Goal: Task Accomplishment & Management: Complete application form

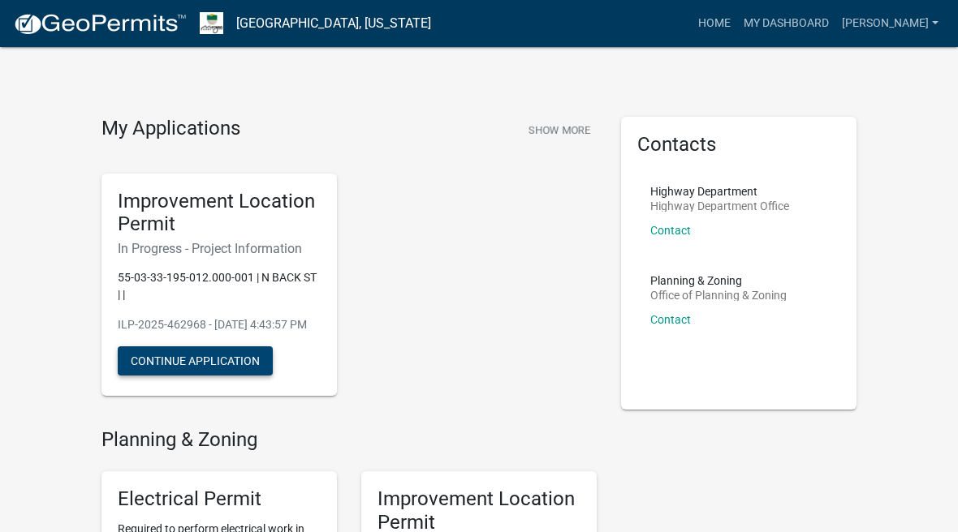
click at [205, 374] on button "Continue Application" at bounding box center [195, 360] width 155 height 29
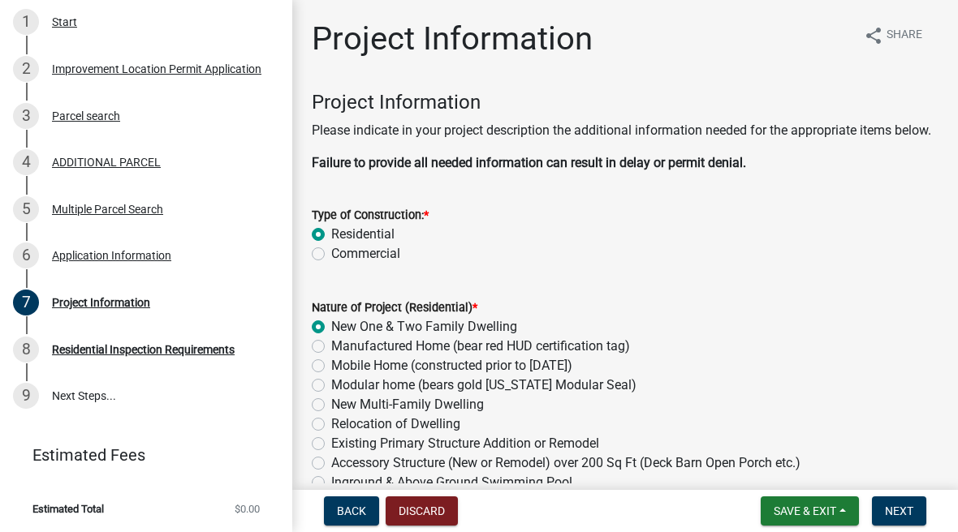
scroll to position [282, 0]
click at [906, 509] on span "Next" at bounding box center [898, 511] width 28 height 13
click at [906, 511] on span "Next" at bounding box center [898, 511] width 28 height 13
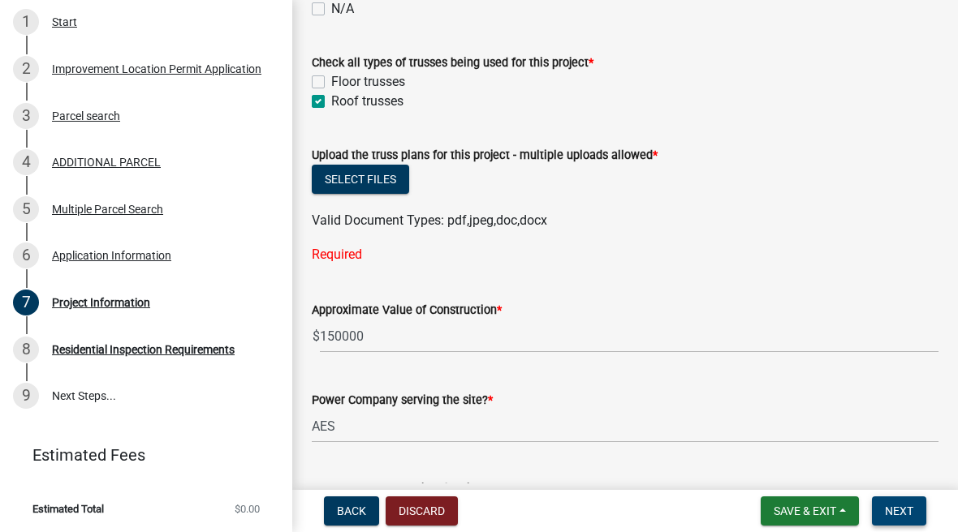
scroll to position [1655, 0]
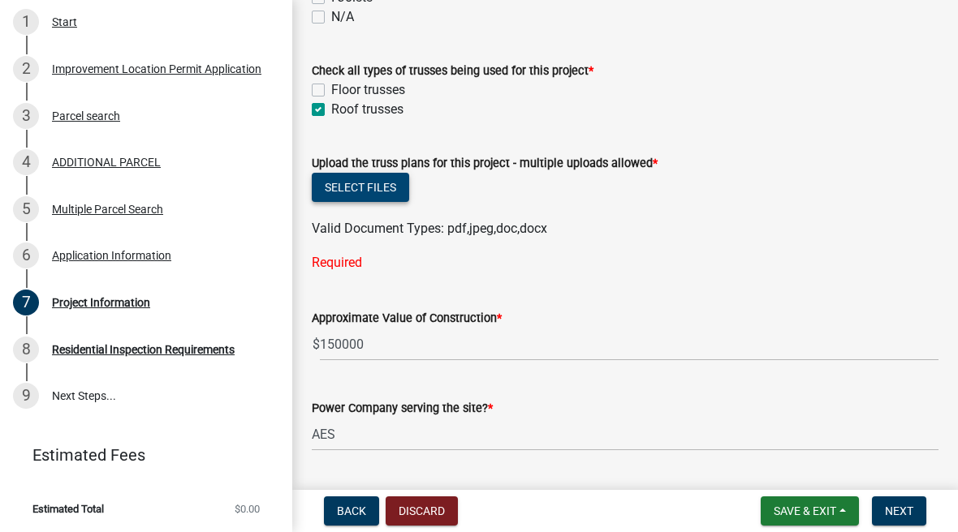
click at [389, 202] on button "Select files" at bounding box center [360, 187] width 97 height 29
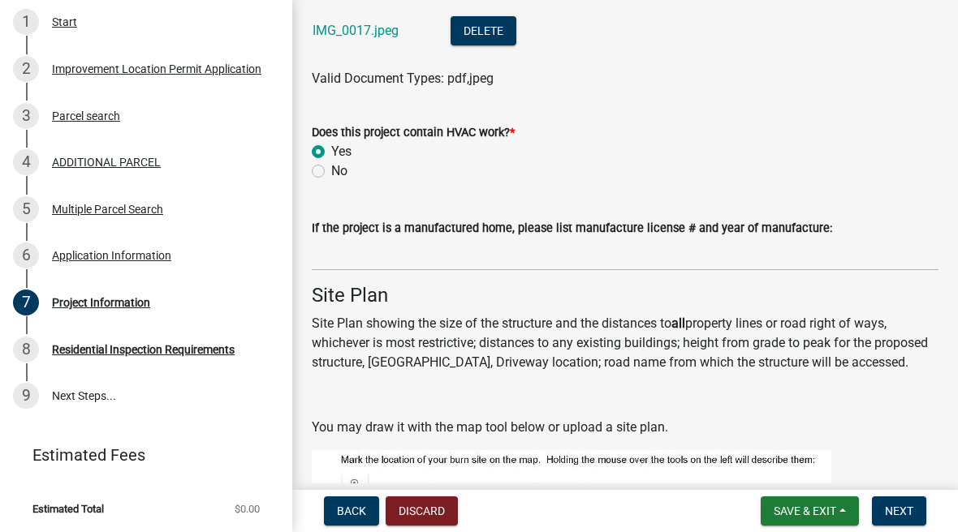
scroll to position [3036, 0]
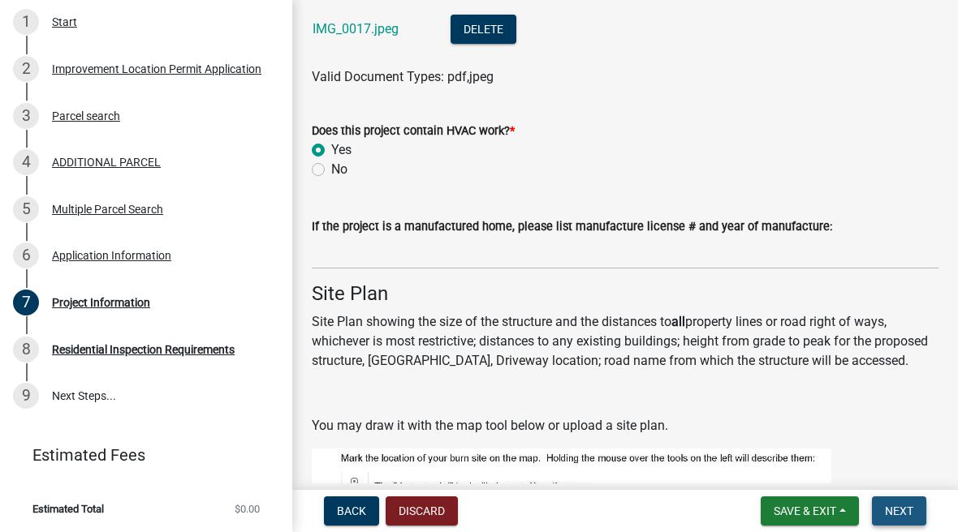
click at [897, 515] on span "Next" at bounding box center [898, 511] width 28 height 13
click at [895, 510] on span "Next" at bounding box center [898, 511] width 28 height 13
click at [893, 506] on span "Next" at bounding box center [898, 511] width 28 height 13
click at [893, 515] on span "Next" at bounding box center [898, 511] width 28 height 13
click at [895, 510] on span "Next" at bounding box center [898, 511] width 28 height 13
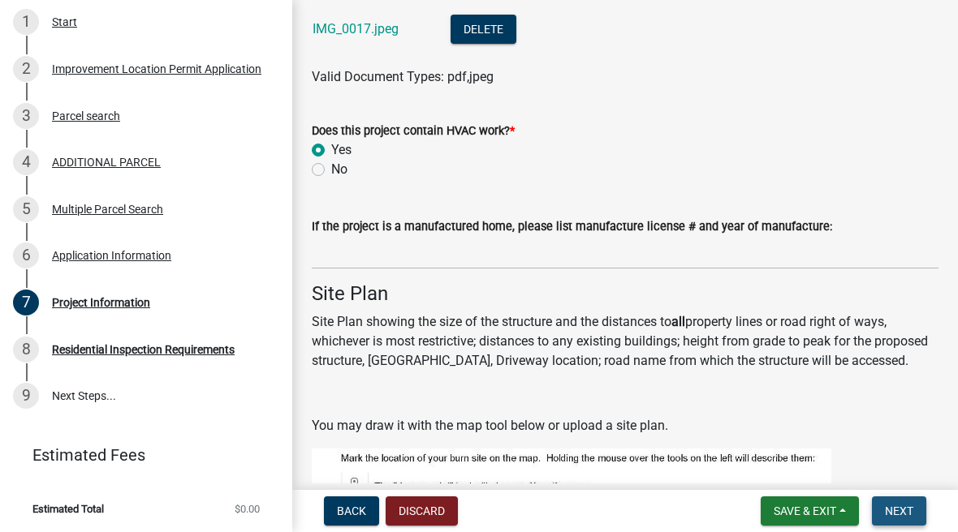
click at [902, 516] on span "Next" at bounding box center [898, 511] width 28 height 13
click at [891, 503] on button "Next" at bounding box center [898, 511] width 54 height 29
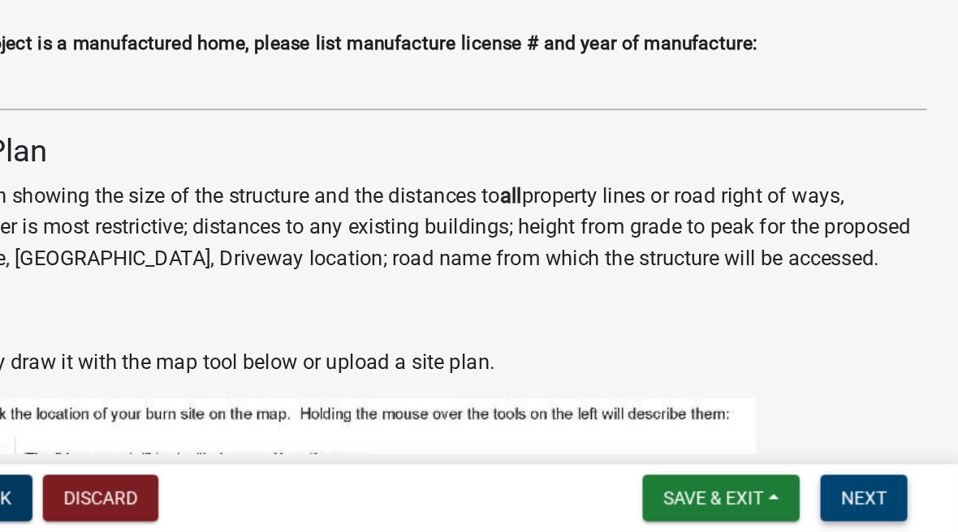
click at [871, 497] on button "Next" at bounding box center [898, 511] width 54 height 29
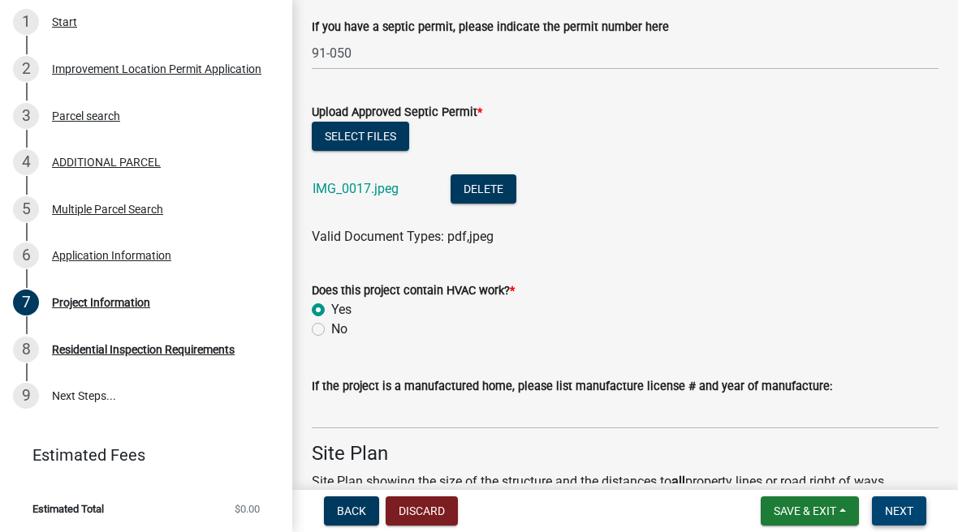
scroll to position [2875, 0]
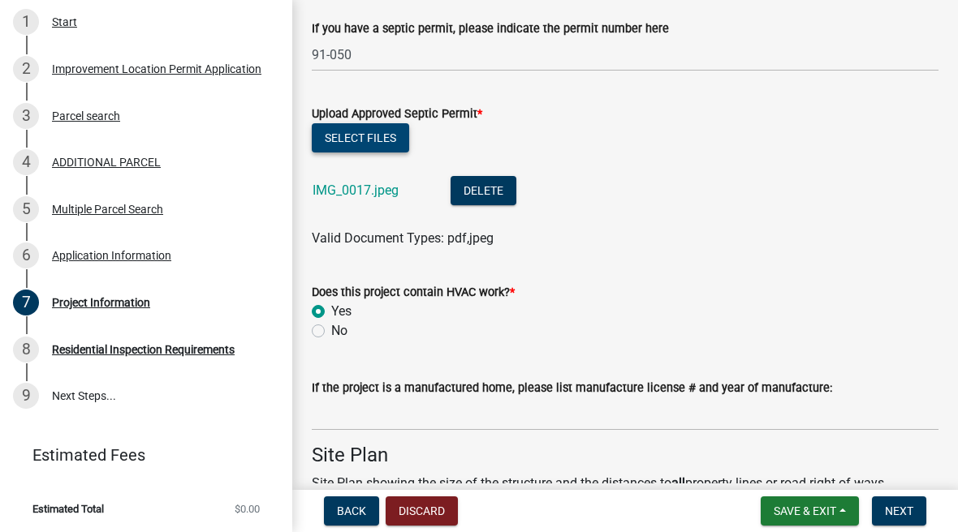
click at [371, 153] on button "Select files" at bounding box center [360, 137] width 97 height 29
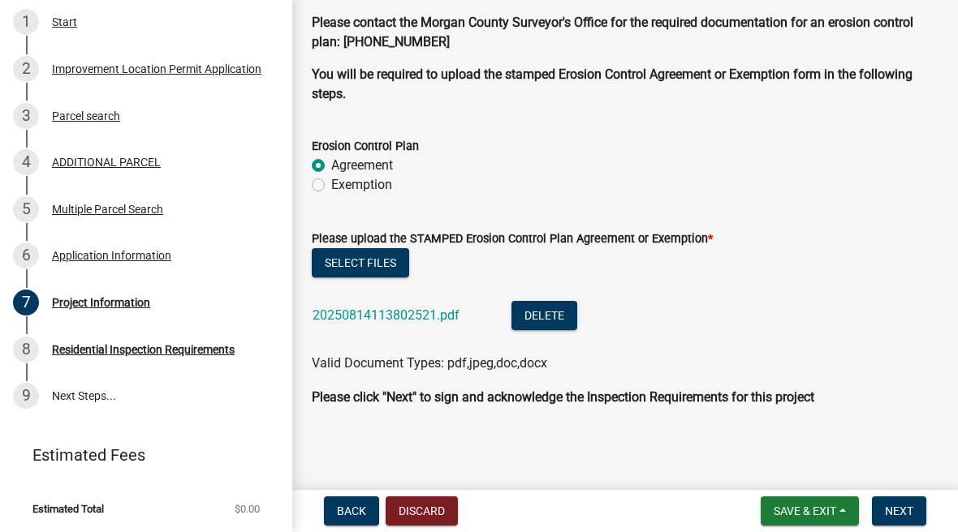
scroll to position [4346, 0]
click at [424, 312] on link "20250814113802521.pdf" at bounding box center [385, 315] width 147 height 15
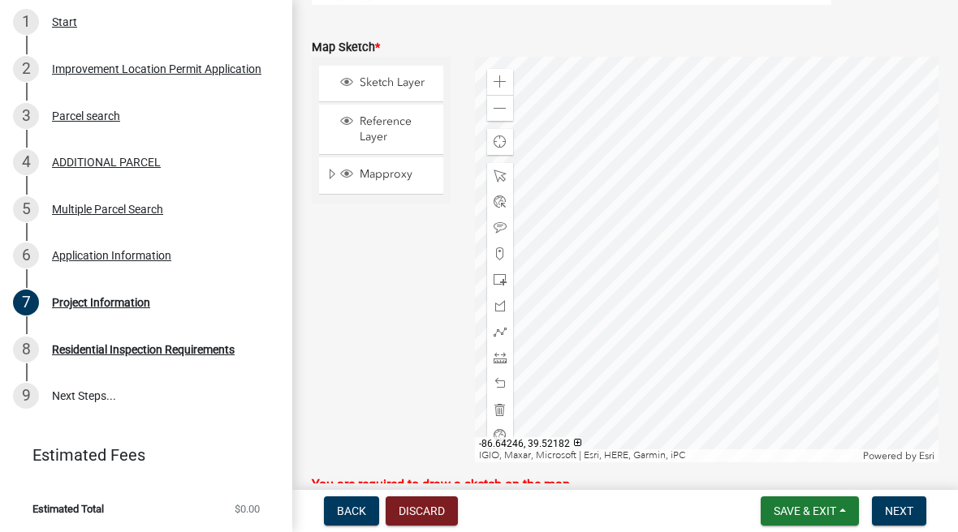
scroll to position [3623, 0]
click at [502, 88] on div "Zoom in" at bounding box center [500, 80] width 26 height 26
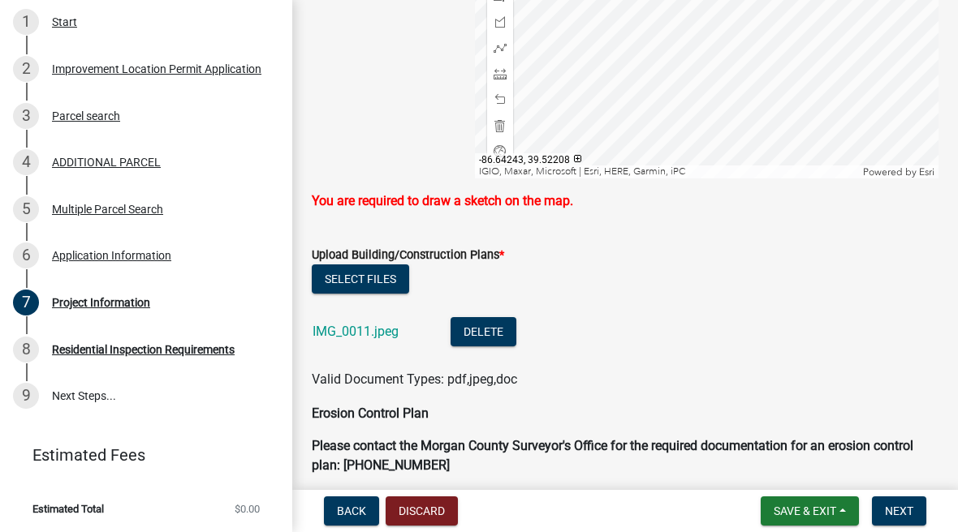
scroll to position [3957, 0]
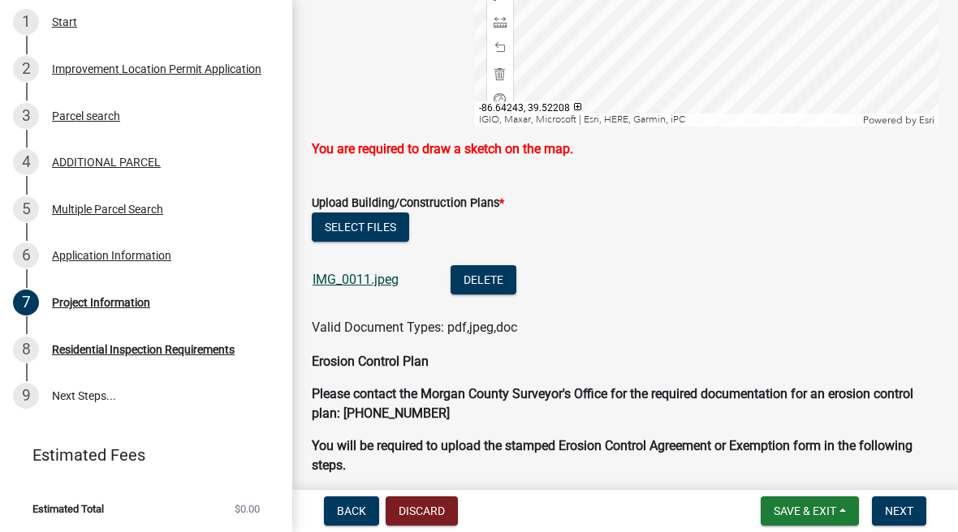
click at [363, 287] on link "IMG_0011.jpeg" at bounding box center [355, 279] width 86 height 15
click at [379, 242] on button "Select files" at bounding box center [360, 227] width 97 height 29
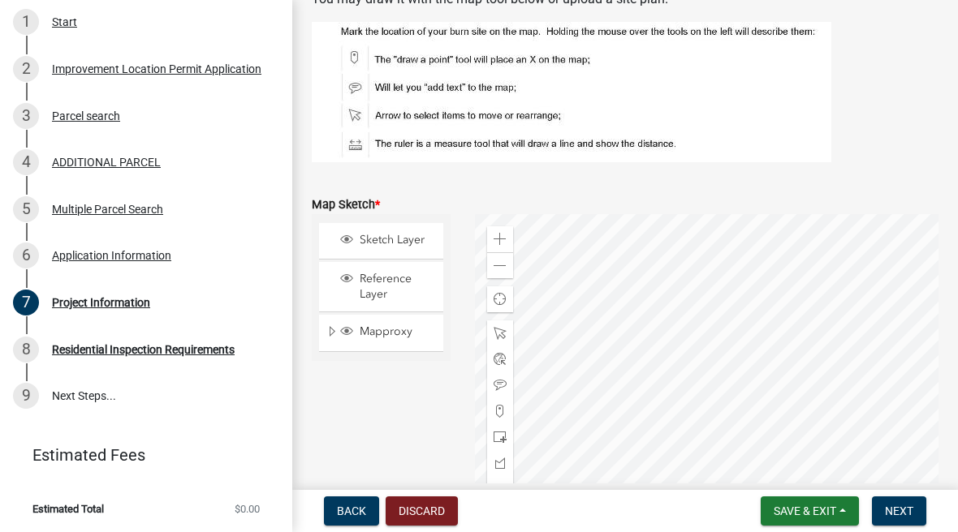
scroll to position [3462, 0]
click at [902, 153] on figure at bounding box center [625, 93] width 626 height 140
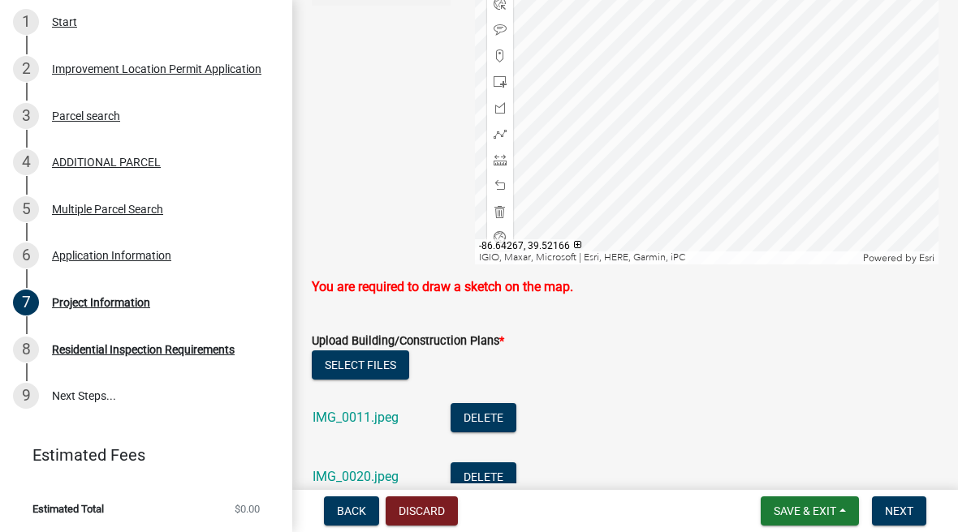
scroll to position [3820, 0]
click at [705, 349] on div "Upload Building/Construction Plans *" at bounding box center [625, 338] width 626 height 19
click at [582, 294] on p "You are required to draw a sketch on the map." at bounding box center [625, 285] width 626 height 19
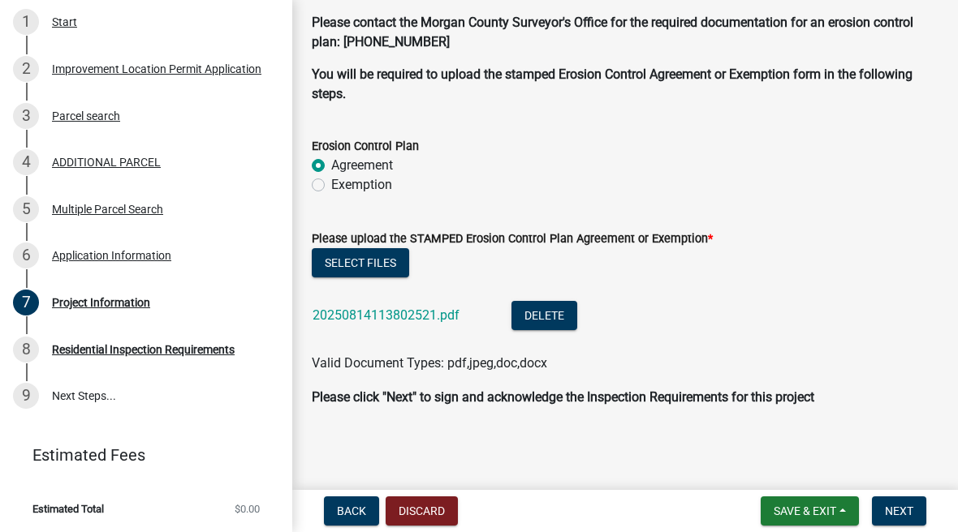
scroll to position [4405, 0]
click at [902, 506] on span "Next" at bounding box center [898, 511] width 28 height 13
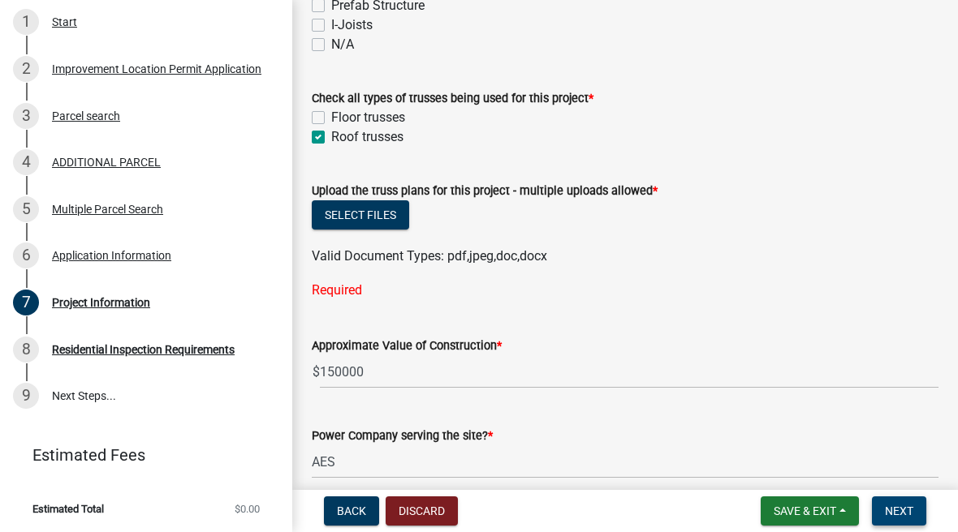
scroll to position [1600, 0]
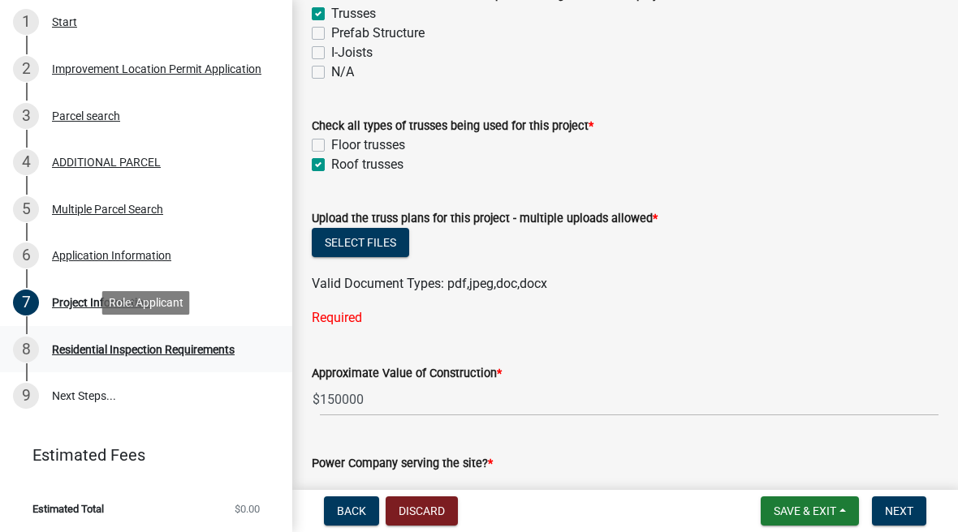
click at [204, 346] on div "Residential Inspection Requirements" at bounding box center [143, 349] width 183 height 11
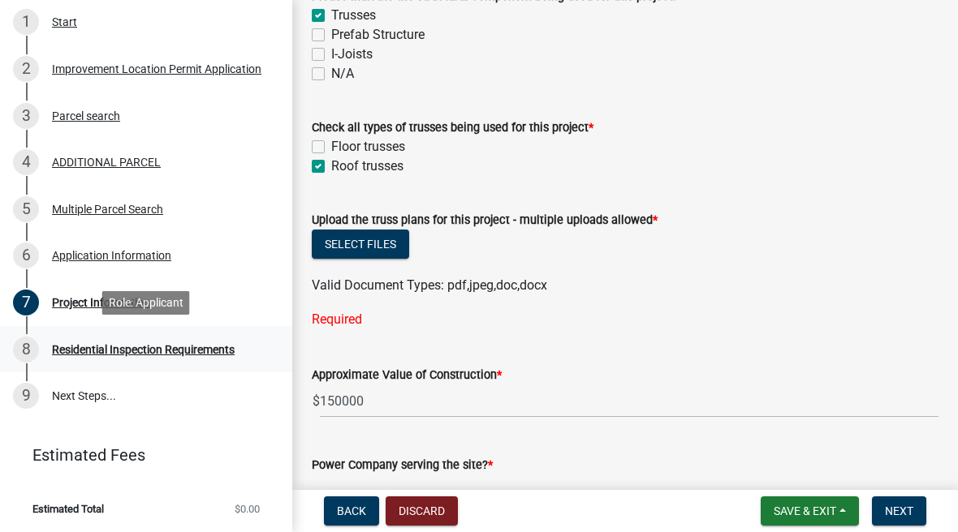
scroll to position [1598, 0]
click at [509, 294] on span "Valid Document Types: pdf,jpeg,doc,docx" at bounding box center [429, 285] width 235 height 15
click at [514, 277] on ul at bounding box center [625, 270] width 626 height 13
click at [338, 330] on div "Required" at bounding box center [625, 320] width 626 height 19
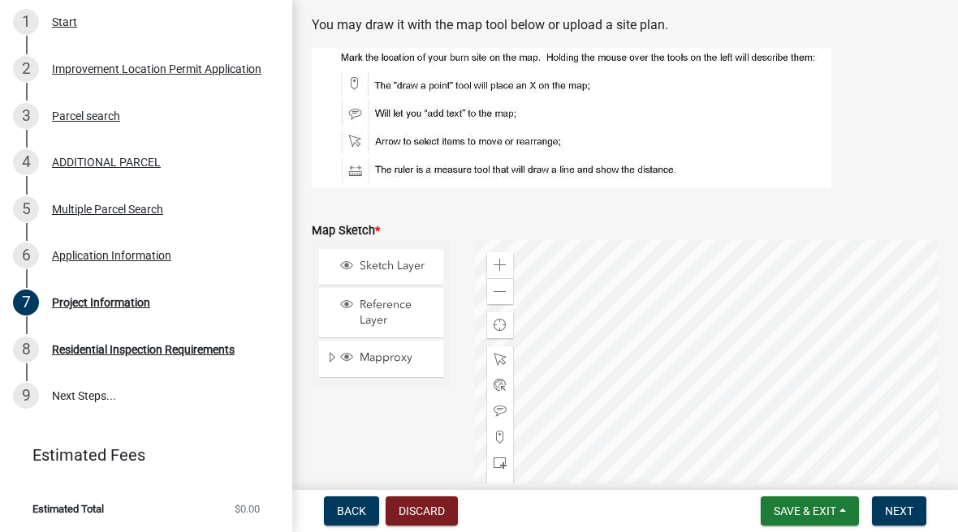
scroll to position [3438, 0]
click at [816, 510] on span "Save & Exit" at bounding box center [804, 511] width 62 height 13
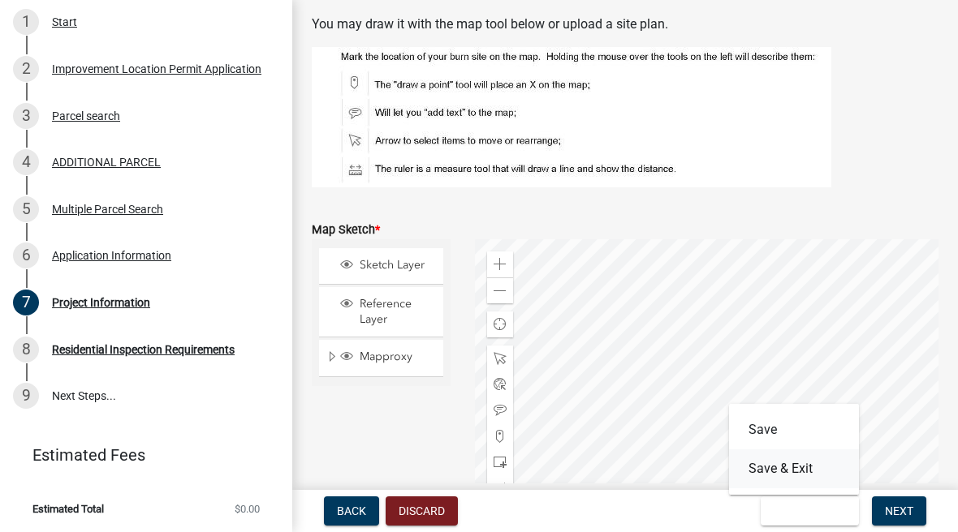
click at [808, 465] on button "Save & Exit" at bounding box center [794, 469] width 130 height 39
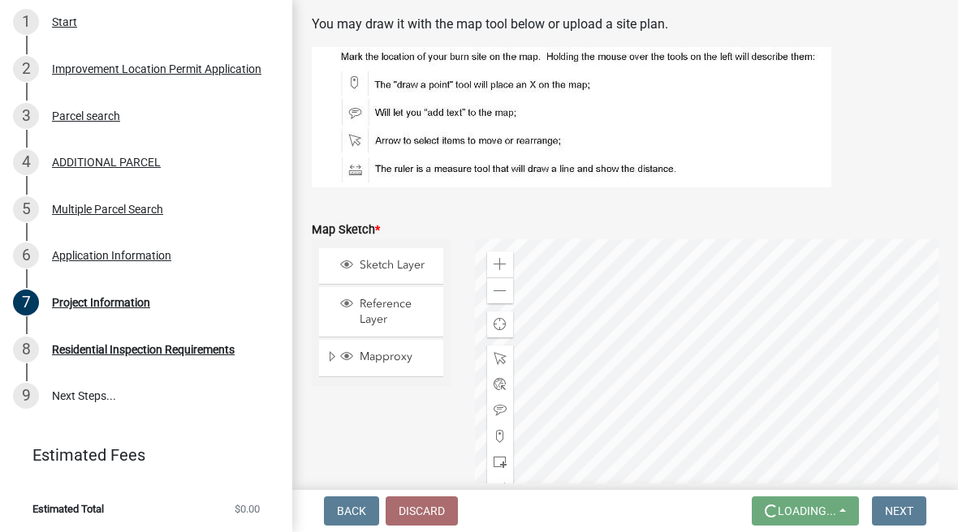
scroll to position [0, 0]
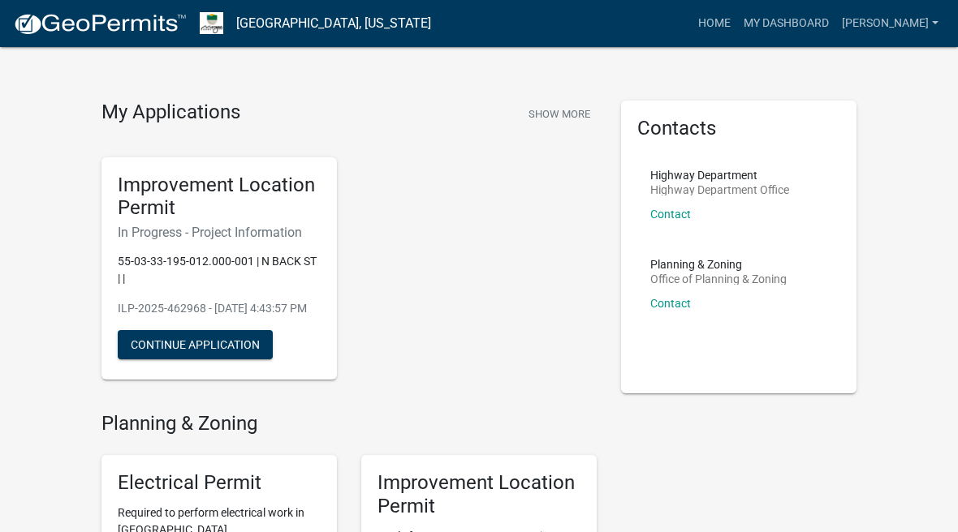
scroll to position [15, 0]
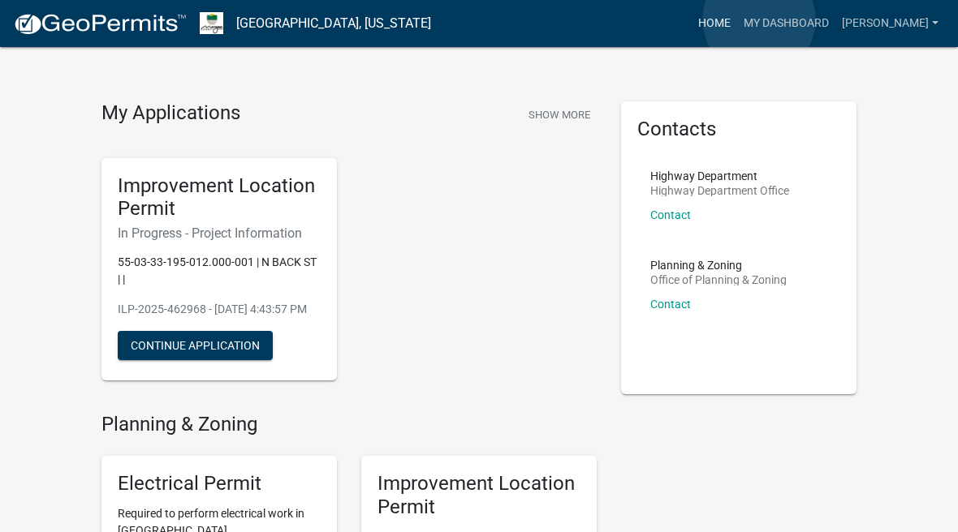
click at [737, 19] on link "Home" at bounding box center [713, 23] width 45 height 31
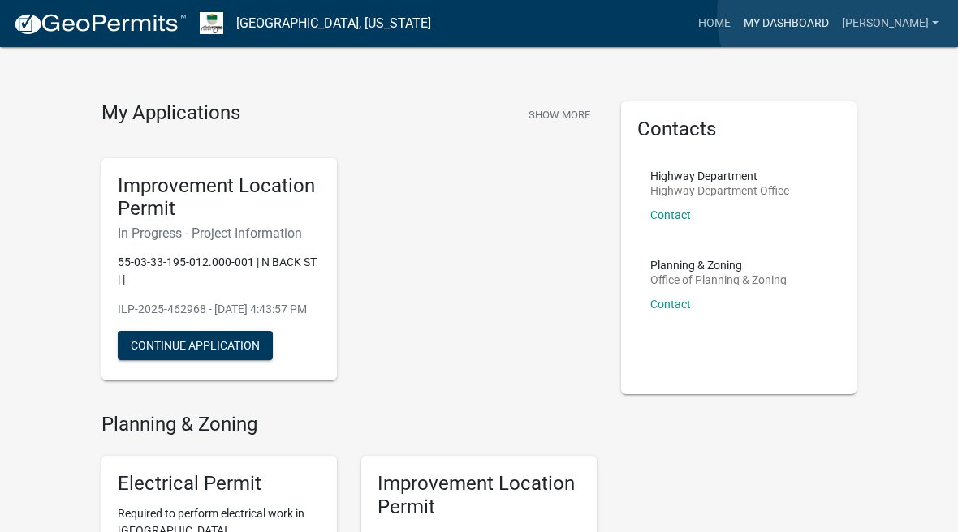
click at [835, 16] on link "My Dashboard" at bounding box center [786, 23] width 98 height 31
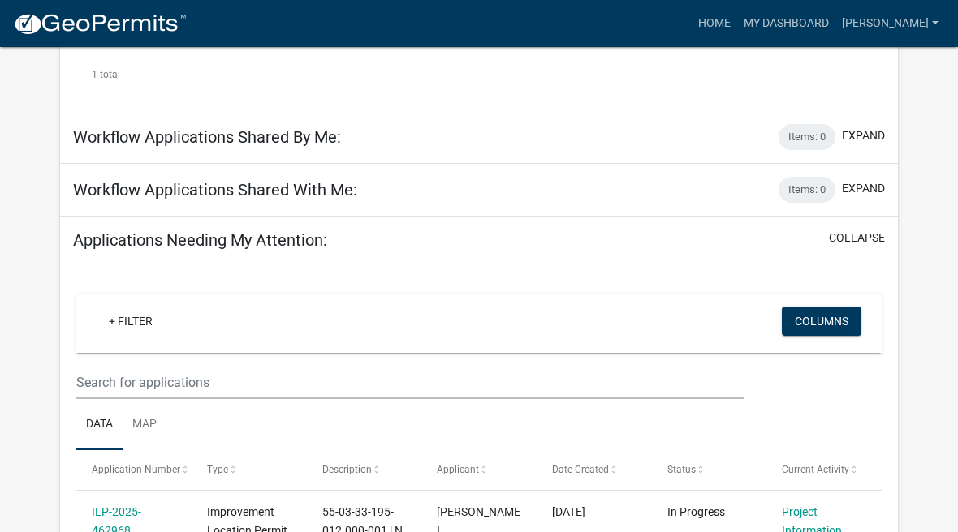
scroll to position [428, 0]
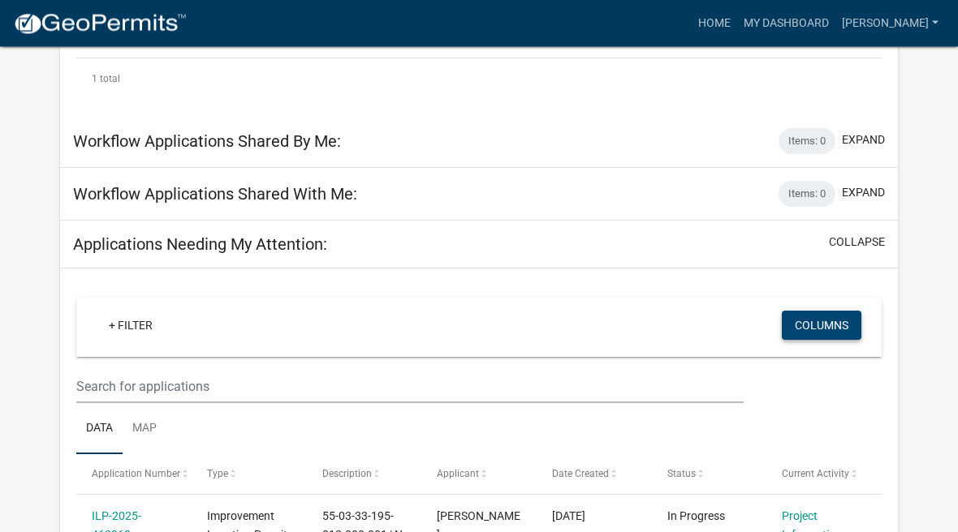
click at [830, 315] on button "Columns" at bounding box center [821, 326] width 80 height 29
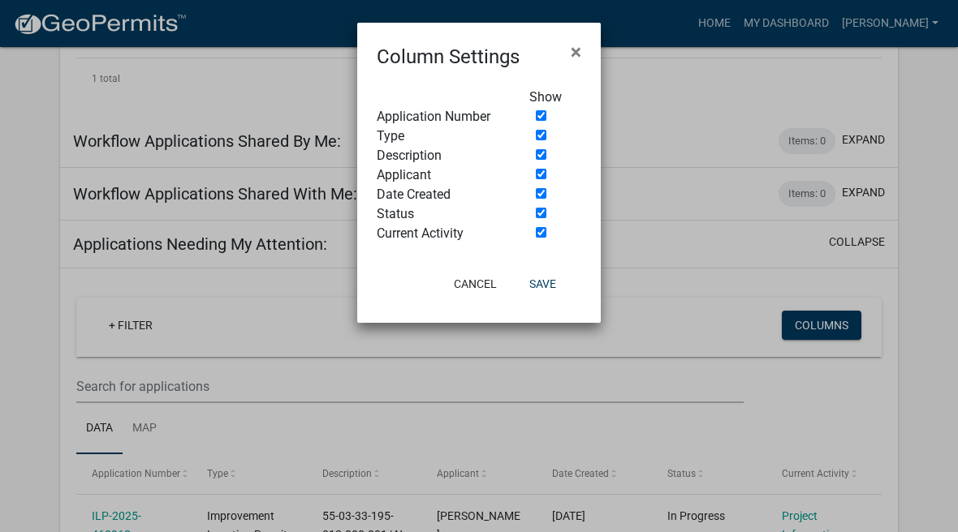
click at [925, 323] on ngb-modal-window "Column Settings × Show Application Number Type Description Applicant Date Creat…" at bounding box center [479, 266] width 958 height 532
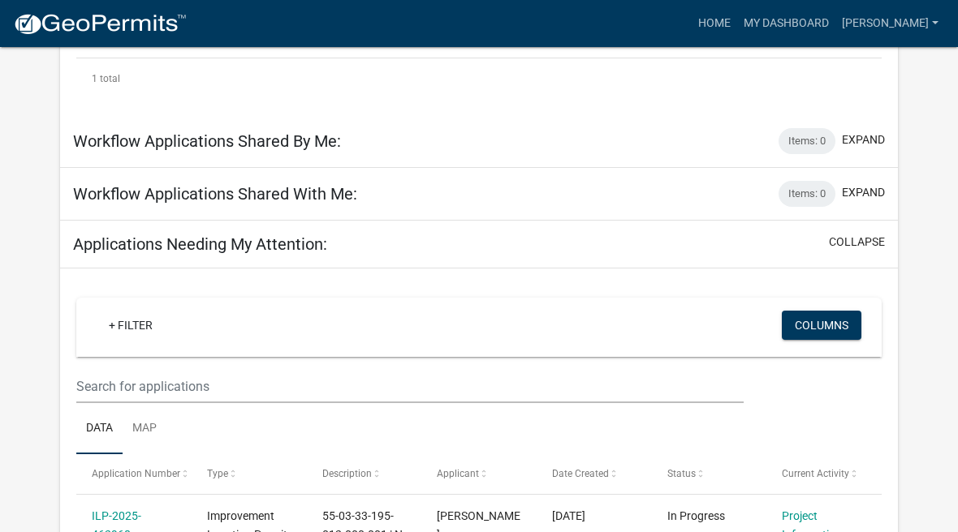
click at [953, 158] on app-user-applications "more_horiz Home My Dashboard Hadley Account Logout My Dashboard Settings settin…" at bounding box center [479, 154] width 958 height 1070
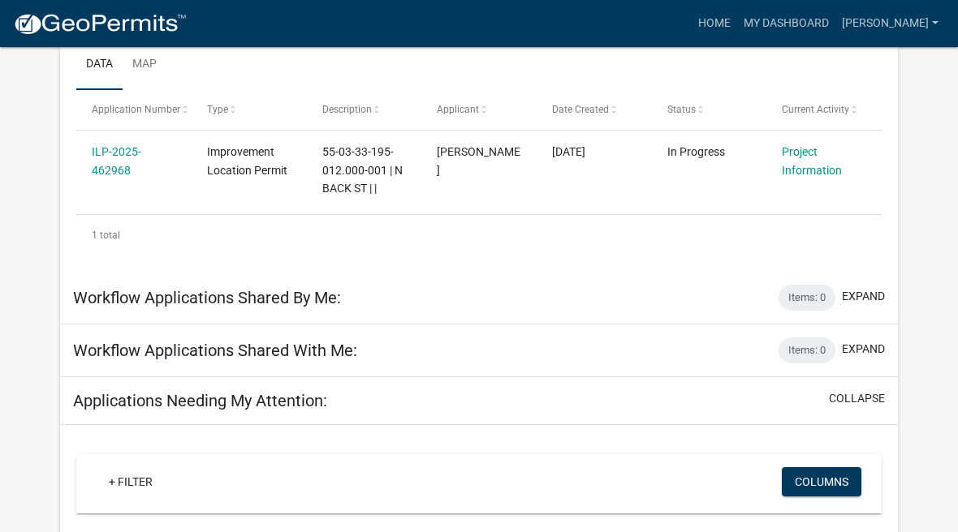
scroll to position [271, 0]
click at [866, 381] on div "Applications Needing My Attention: collapse" at bounding box center [478, 402] width 837 height 48
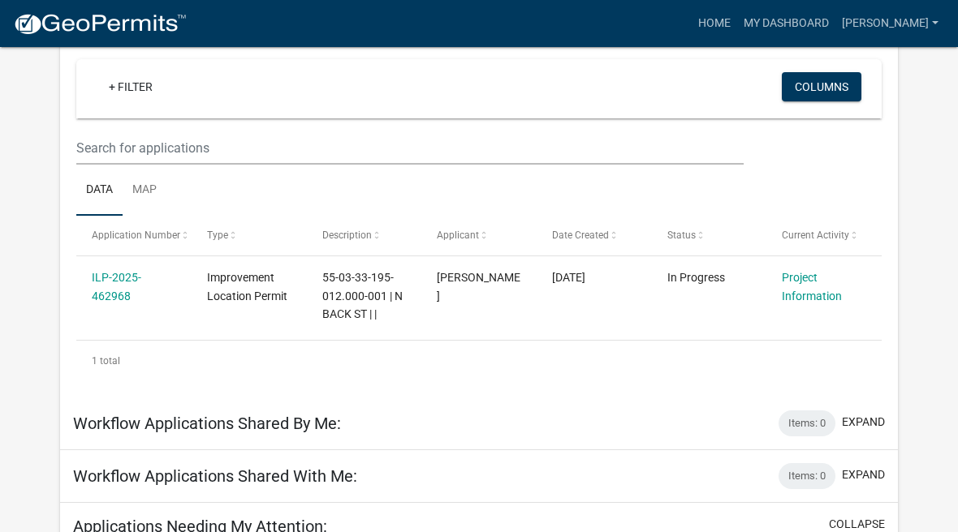
scroll to position [145, 0]
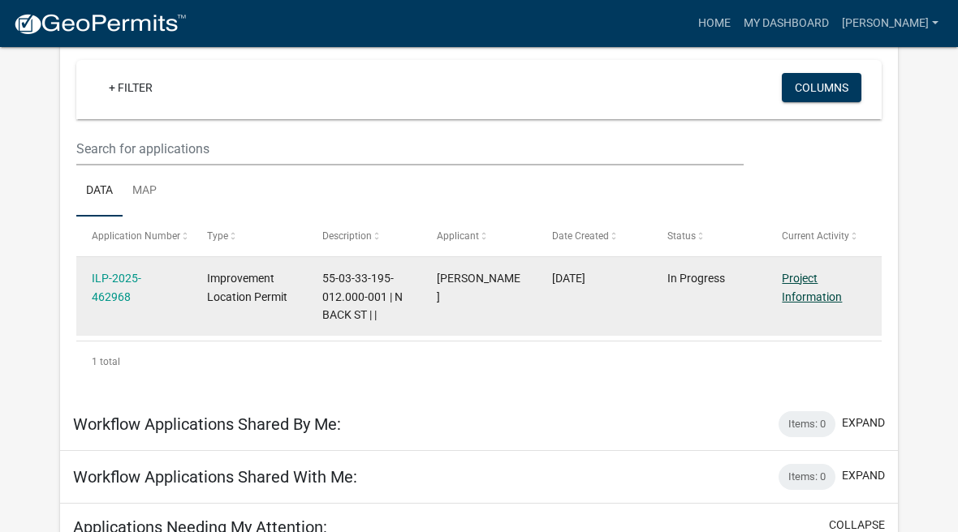
click at [816, 278] on link "Project Information" at bounding box center [811, 288] width 60 height 32
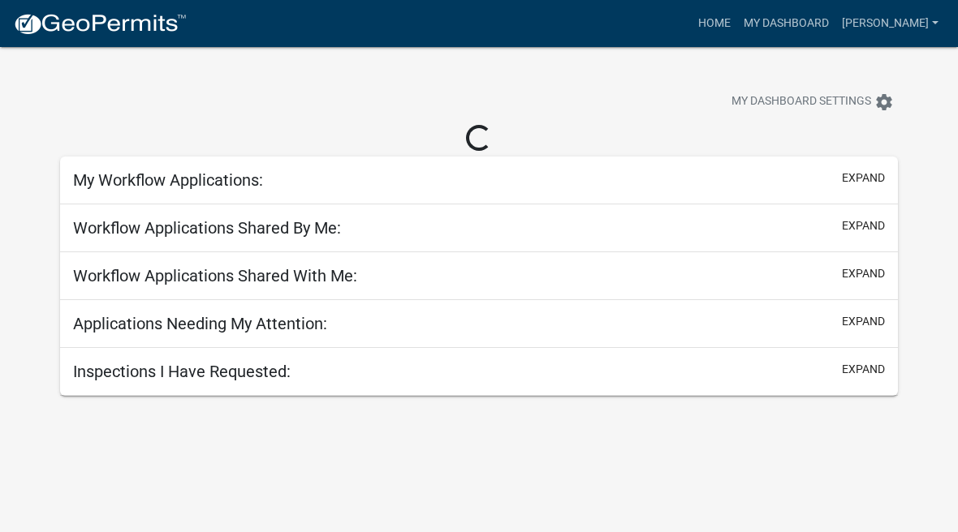
scroll to position [47, 0]
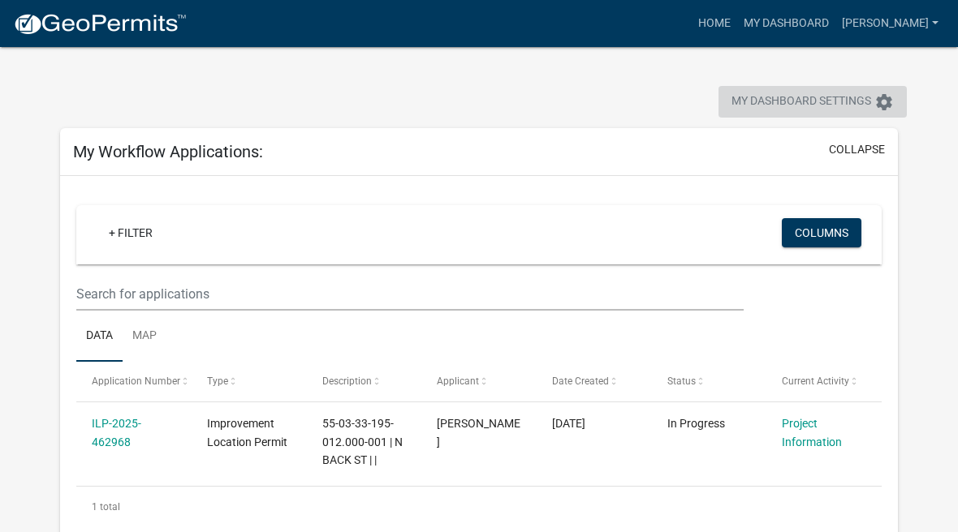
click at [889, 93] on icon "settings" at bounding box center [883, 102] width 19 height 19
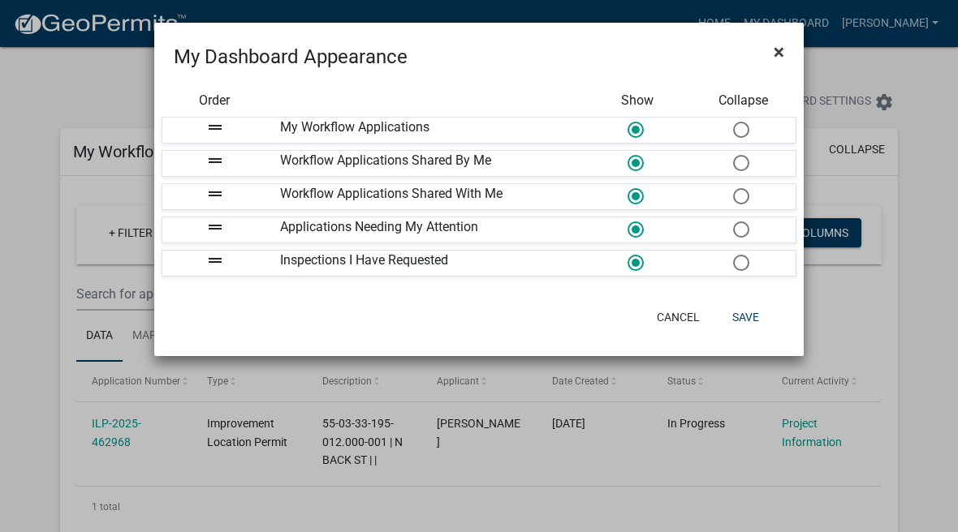
click at [768, 54] on button "×" at bounding box center [778, 51] width 37 height 45
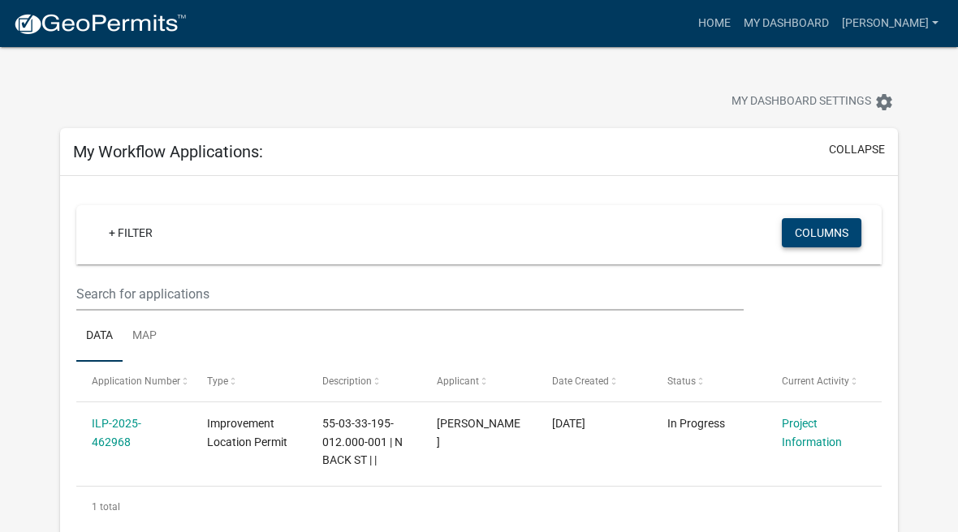
click at [843, 220] on button "Columns" at bounding box center [821, 232] width 80 height 29
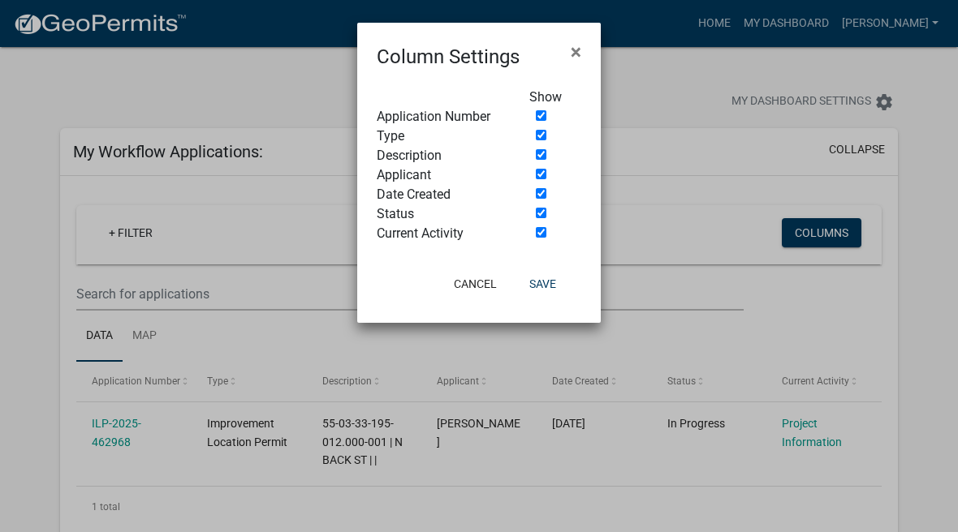
click at [953, 168] on ngb-modal-window "Column Settings × Show Application Number Type Description Applicant Date Creat…" at bounding box center [479, 266] width 958 height 532
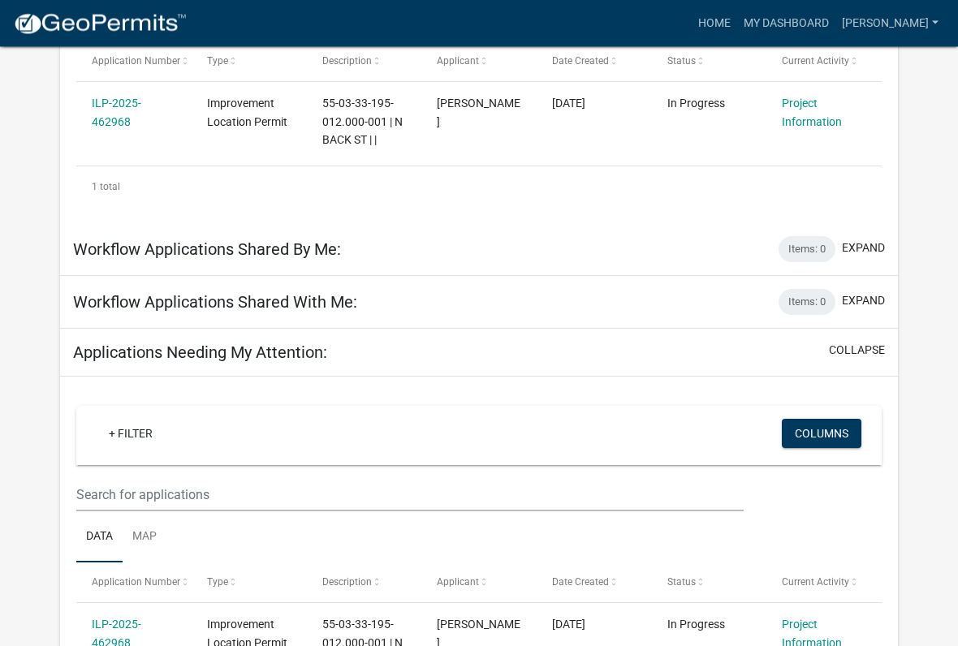
scroll to position [321, 0]
click at [867, 291] on button "expand" at bounding box center [862, 299] width 43 height 17
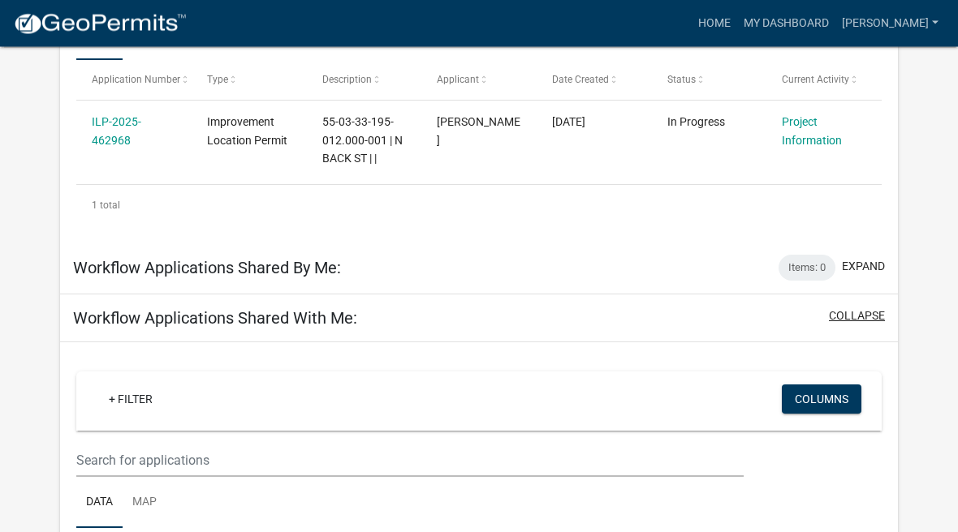
scroll to position [0, 0]
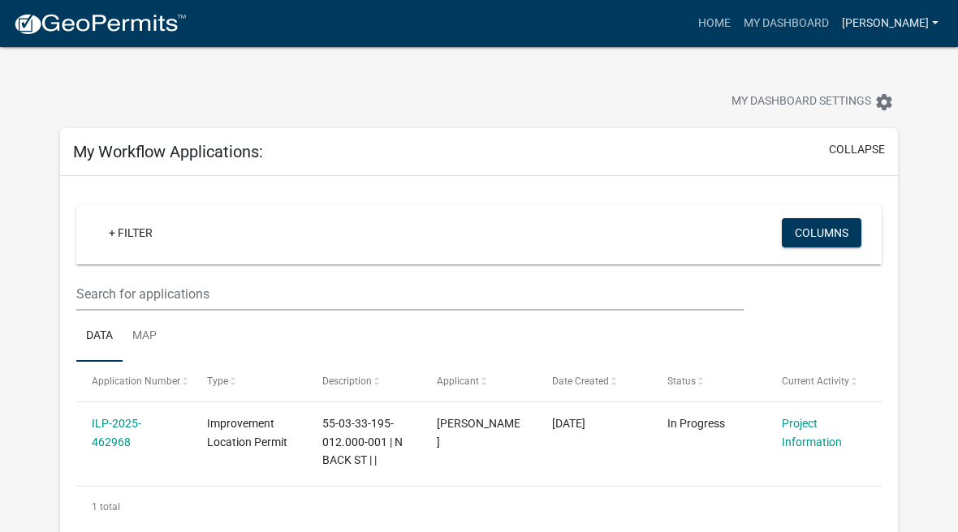
click at [919, 22] on link "[PERSON_NAME]" at bounding box center [890, 23] width 110 height 31
